Goal: Information Seeking & Learning: Find specific fact

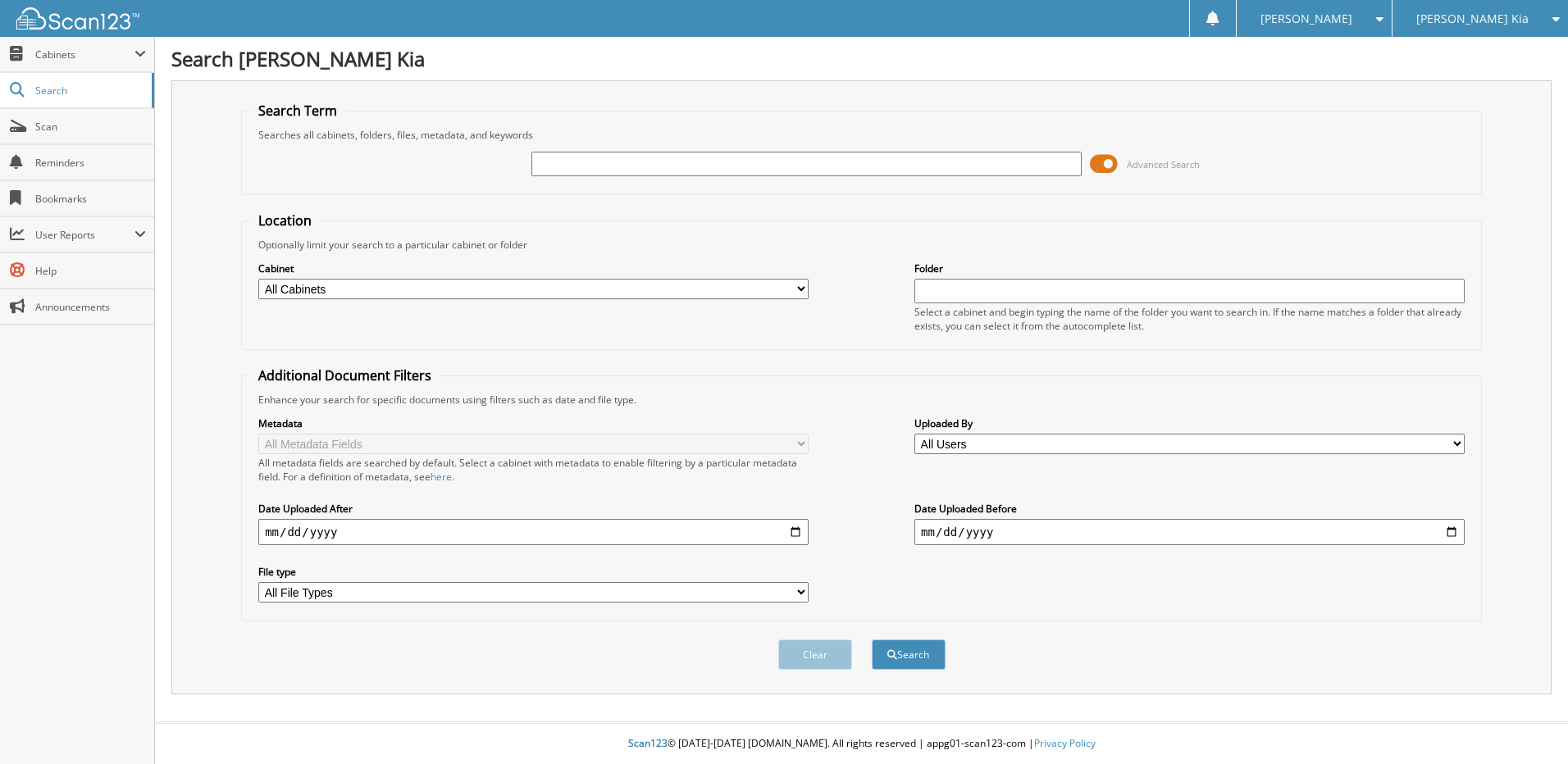
click at [558, 164] on input "text" at bounding box center [806, 163] width 550 height 24
type input "515907"
click at [872, 639] on button "Search" at bounding box center [909, 654] width 73 height 30
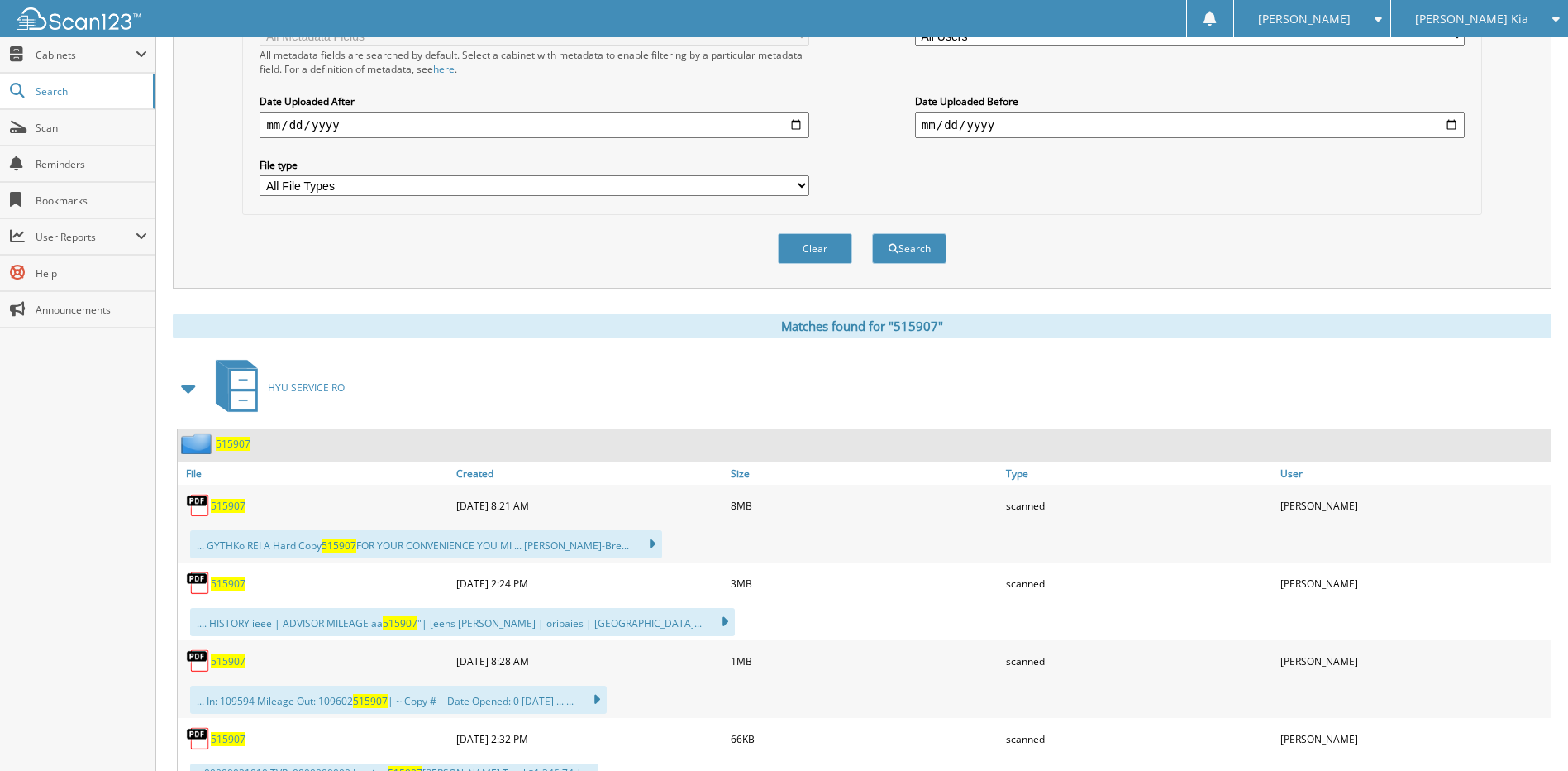
scroll to position [579, 0]
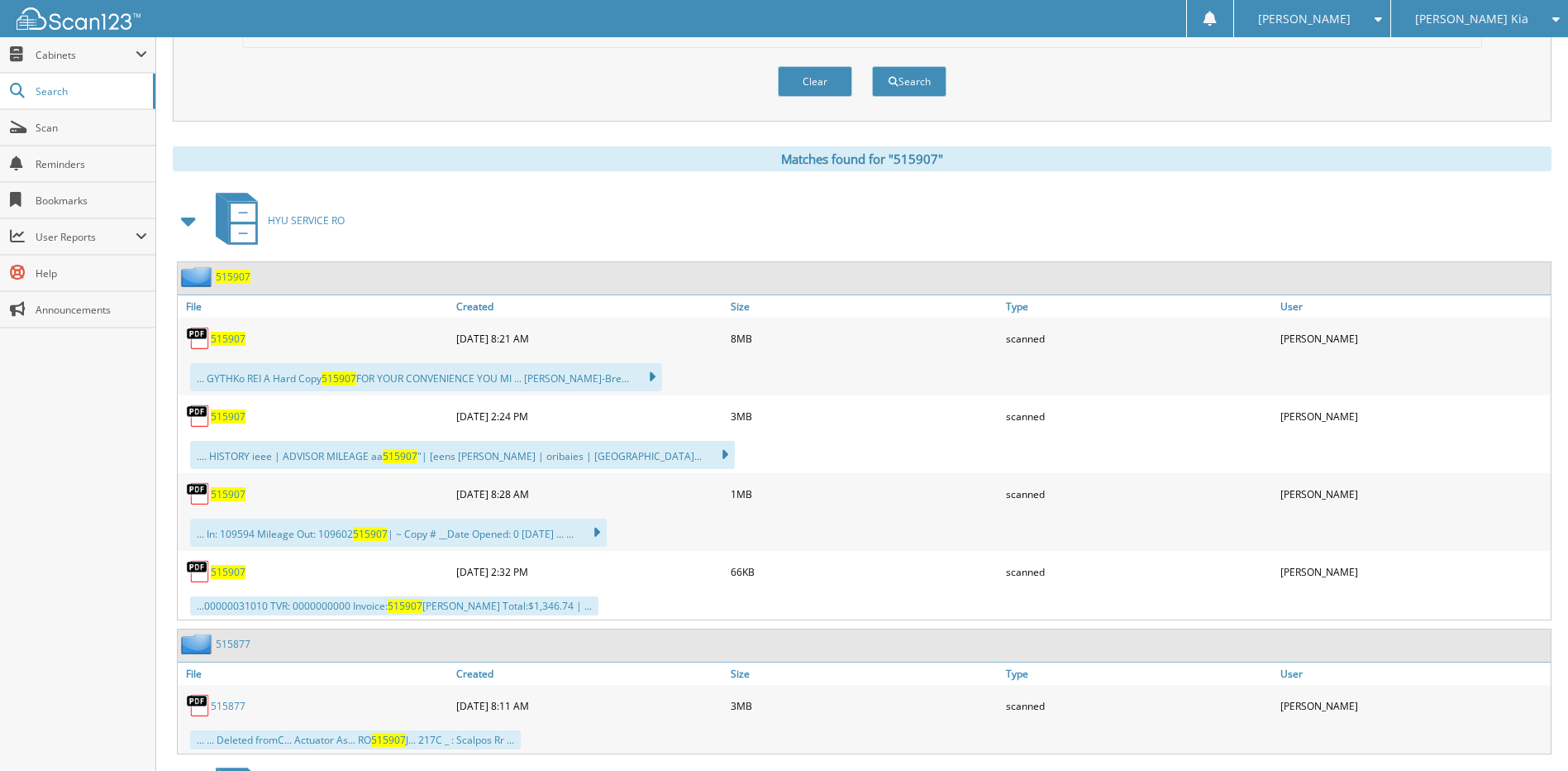
click at [235, 418] on span "515907" at bounding box center [228, 416] width 34 height 14
